Goal: Register for event/course

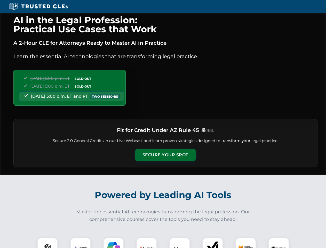
click at [165, 155] on button "Secure Your Spot" at bounding box center [165, 155] width 60 height 12
click at [47, 242] on img at bounding box center [47, 247] width 15 height 15
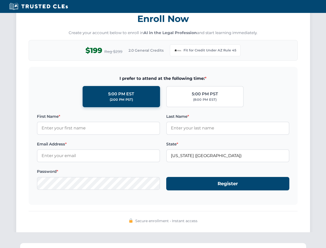
scroll to position [503, 0]
